Goal: Transaction & Acquisition: Subscribe to service/newsletter

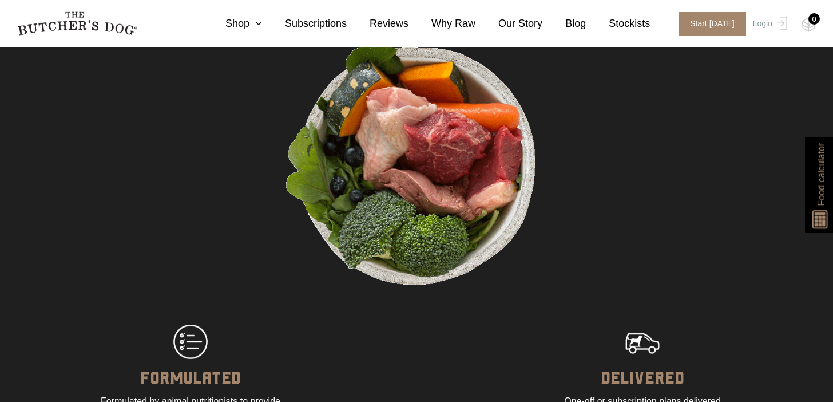
scroll to position [586, 0]
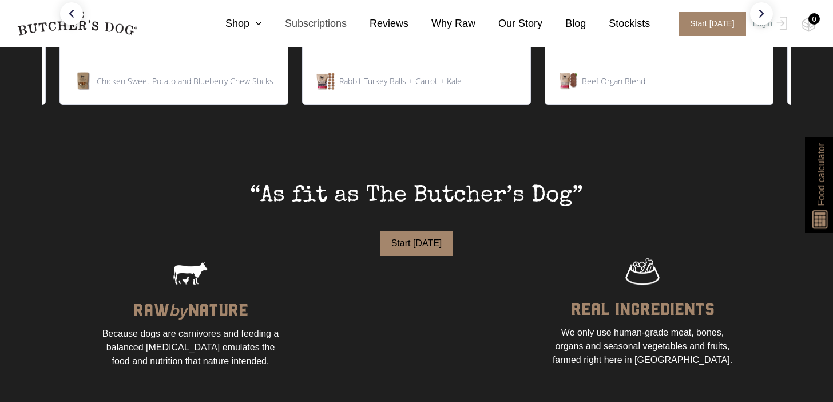
click at [331, 19] on link "Subscriptions" at bounding box center [304, 23] width 85 height 15
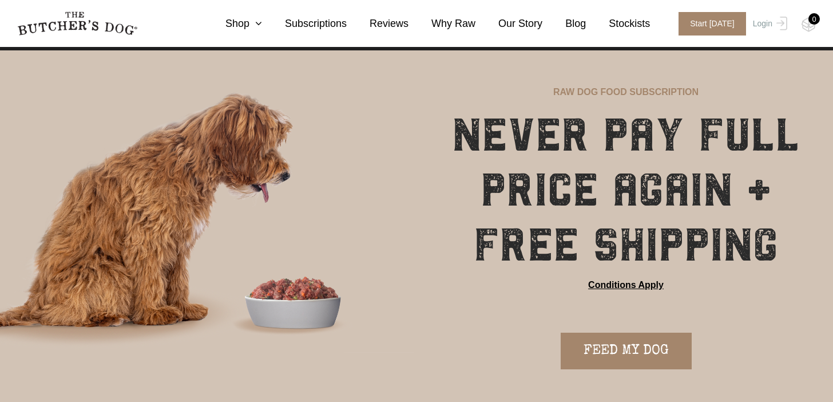
scroll to position [30, 0]
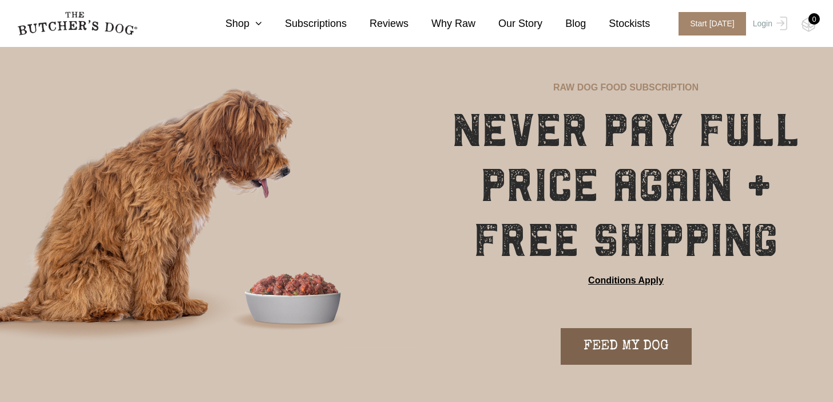
click at [623, 358] on link "FEED MY DOG" at bounding box center [626, 346] width 131 height 37
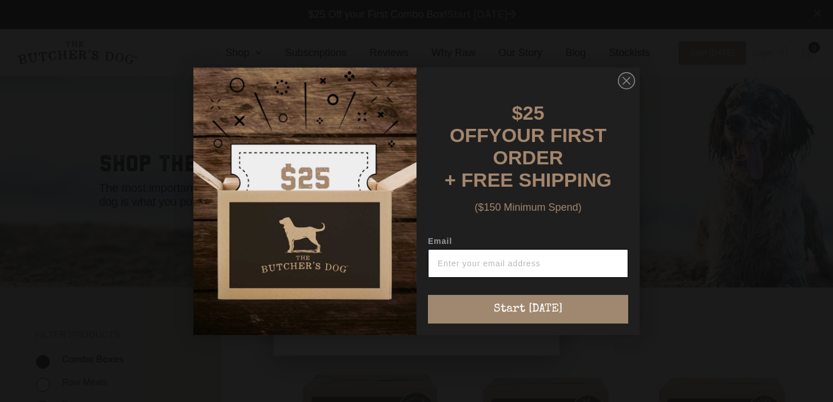
scroll to position [1, 0]
click at [627, 84] on icon "Close dialog" at bounding box center [626, 80] width 7 height 7
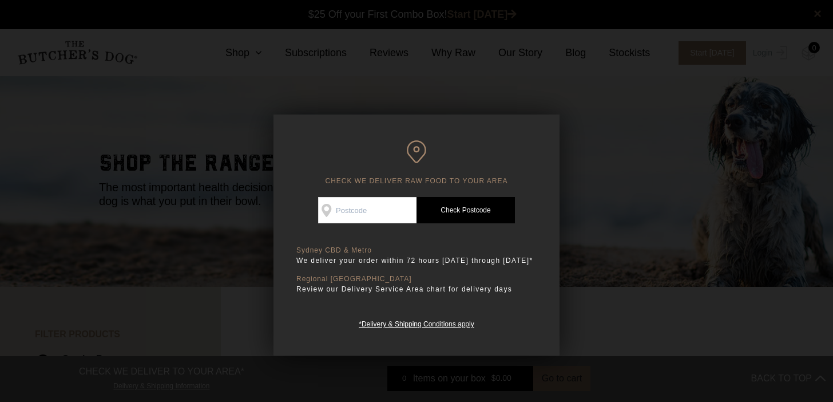
click at [375, 213] on input "Check Availability At" at bounding box center [367, 210] width 98 height 26
type input "2035"
click at [469, 213] on link "Check Postcode" at bounding box center [466, 210] width 98 height 26
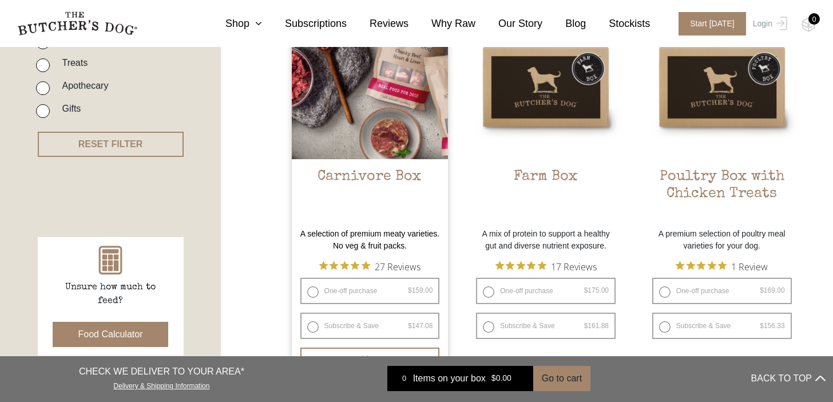
scroll to position [348, 0]
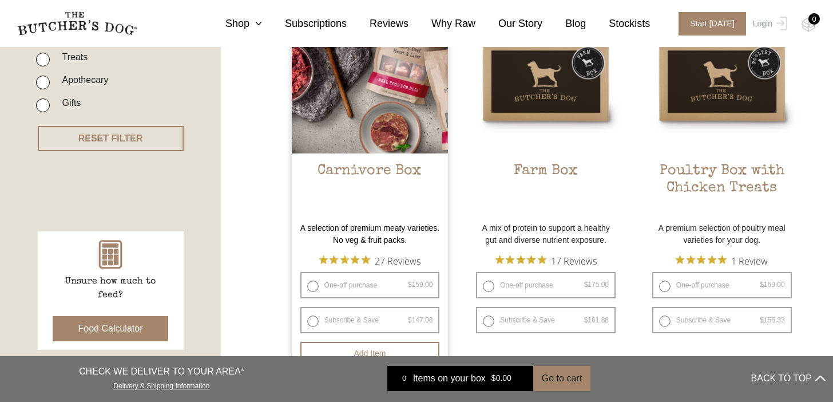
click at [310, 320] on label "Subscribe & Save $ 159.00 Original price was: $159.00. $ 147.08 Current price i…" at bounding box center [370, 320] width 140 height 26
radio input "true"
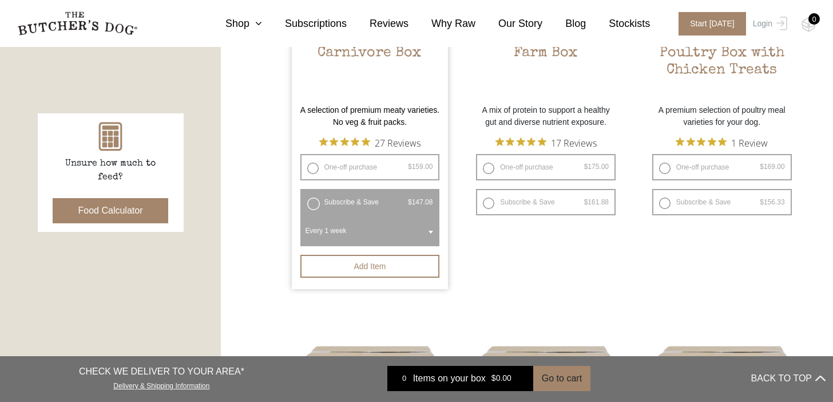
scroll to position [467, 0]
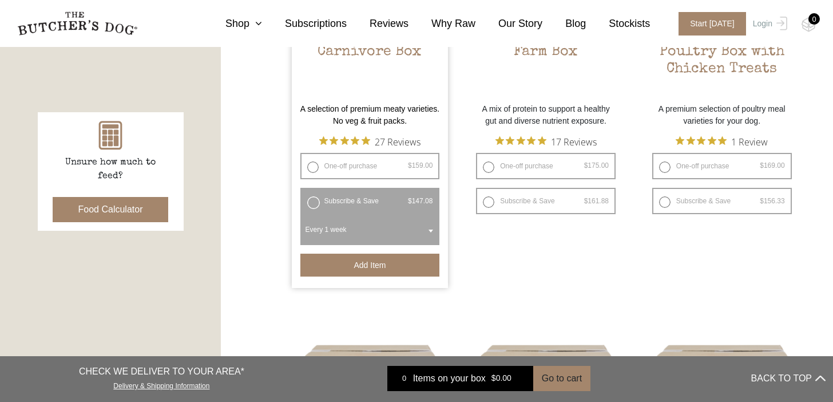
click at [377, 266] on button "Add item" at bounding box center [370, 265] width 140 height 23
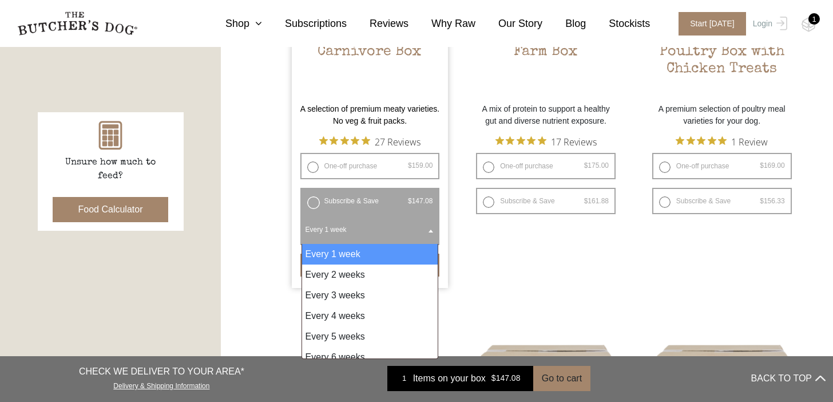
click at [391, 227] on span "Every 1 week" at bounding box center [370, 229] width 135 height 26
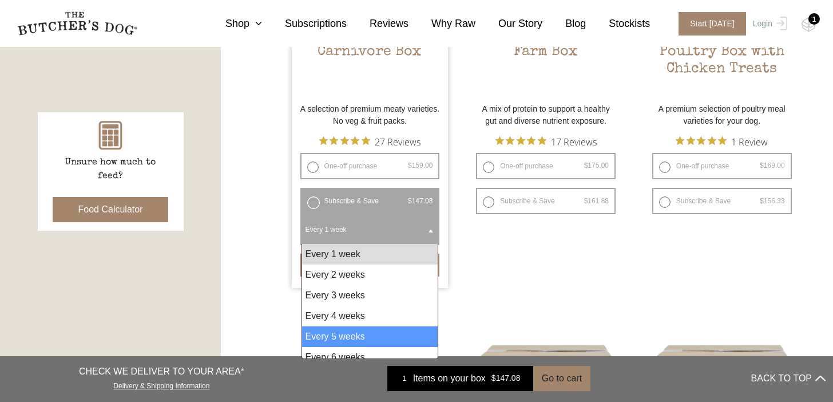
scroll to position [9, 0]
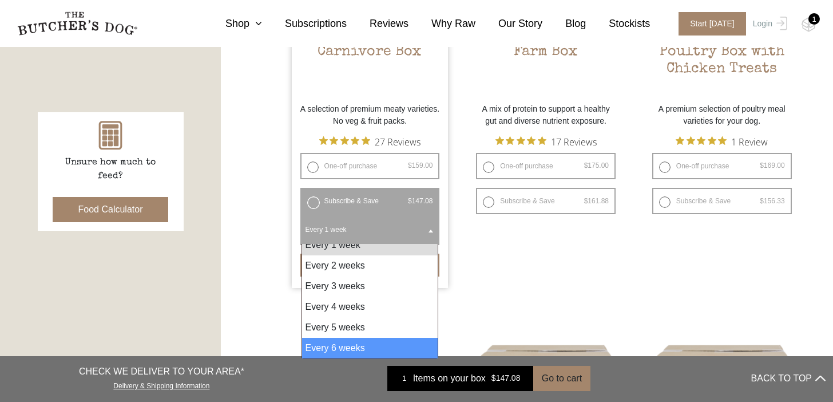
select select "6_week"
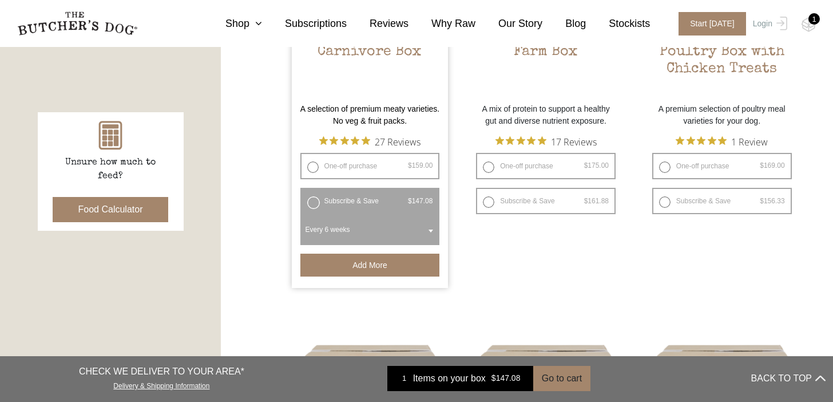
click at [413, 268] on button "Add more" at bounding box center [370, 265] width 140 height 23
